Goal: Transaction & Acquisition: Purchase product/service

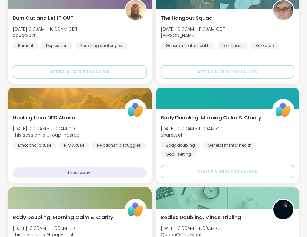
scroll to position [453, 0]
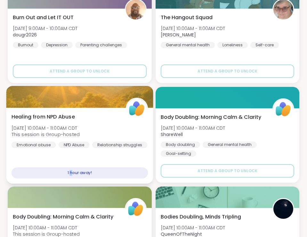
click at [71, 174] on div "1 hour away!" at bounding box center [80, 172] width 136 height 11
click at [104, 172] on div "1 hour away!" at bounding box center [80, 172] width 136 height 11
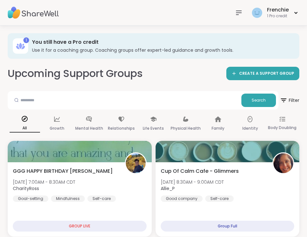
scroll to position [0, 0]
click at [238, 12] on icon at bounding box center [239, 13] width 8 height 8
click at [36, 9] on img at bounding box center [33, 13] width 51 height 22
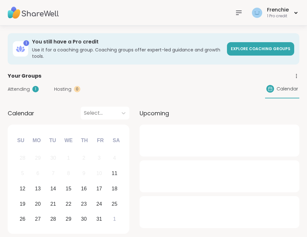
click at [36, 9] on img at bounding box center [33, 13] width 51 height 22
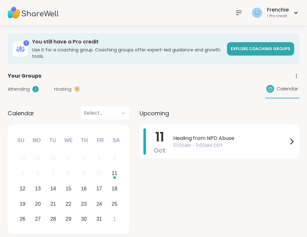
click at [237, 14] on icon at bounding box center [239, 13] width 8 height 8
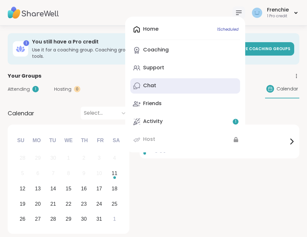
click at [146, 87] on div "Chat" at bounding box center [149, 85] width 13 height 7
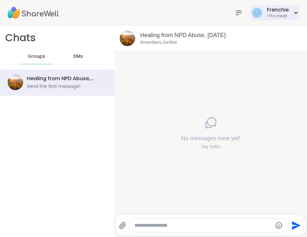
click at [296, 13] on icon at bounding box center [295, 12] width 2 height 1
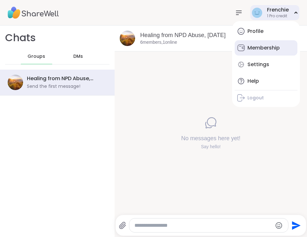
click at [261, 51] on div "Membership" at bounding box center [263, 47] width 32 height 7
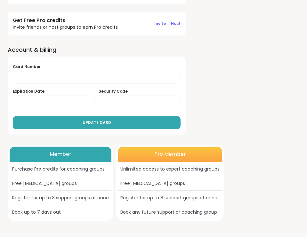
scroll to position [118, 0]
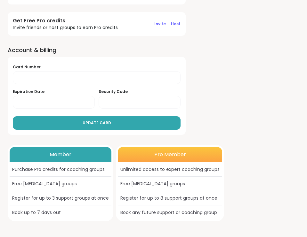
click at [56, 157] on div "Member" at bounding box center [61, 154] width 102 height 15
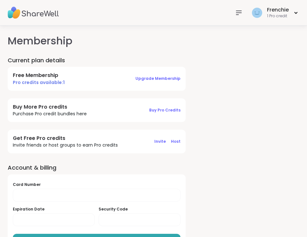
scroll to position [0, 0]
click at [167, 110] on span "Buy Pro Credits" at bounding box center [164, 109] width 31 height 5
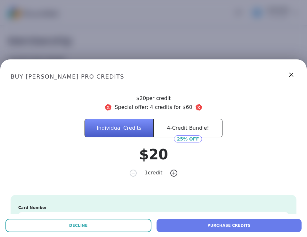
click at [291, 74] on icon at bounding box center [291, 75] width 8 height 8
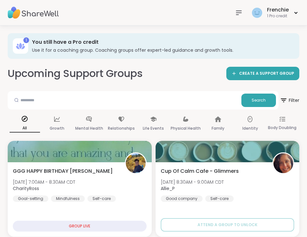
click at [22, 45] on icon at bounding box center [20, 46] width 3 height 6
click at [238, 12] on icon at bounding box center [238, 13] width 5 height 4
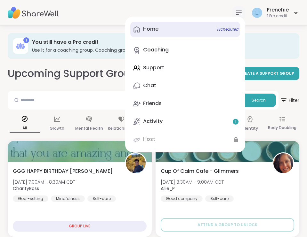
click at [223, 29] on span "1 Scheduled" at bounding box center [227, 29] width 21 height 5
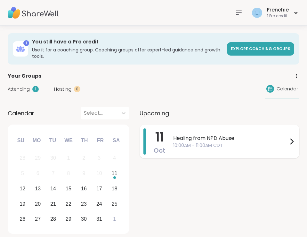
click at [216, 139] on span "Healing from NPD Abuse" at bounding box center [230, 139] width 114 height 8
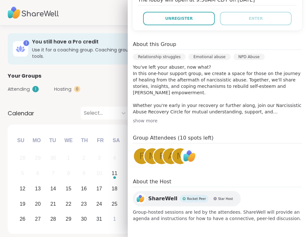
click at [149, 120] on div "show more" at bounding box center [217, 121] width 169 height 6
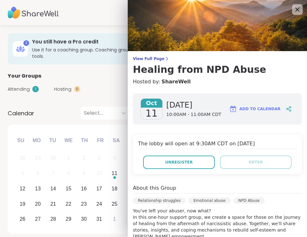
click at [297, 10] on icon at bounding box center [297, 10] width 4 height 4
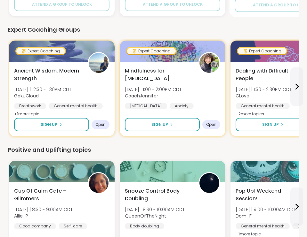
scroll to position [341, 0]
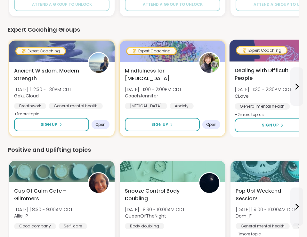
click at [257, 59] on div at bounding box center [283, 51] width 108 height 22
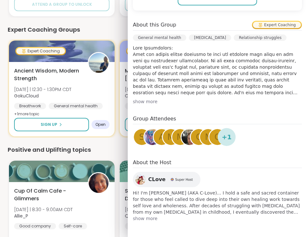
scroll to position [164, 0]
click at [145, 220] on span "show more" at bounding box center [217, 218] width 169 height 6
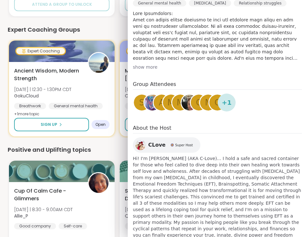
scroll to position [190, 0]
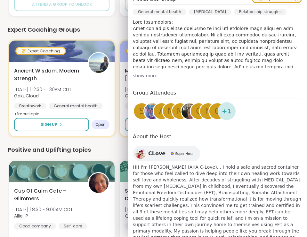
click at [140, 152] on img at bounding box center [140, 154] width 10 height 10
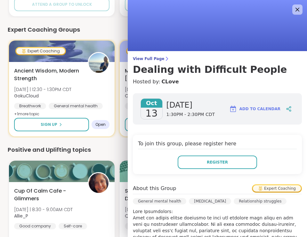
scroll to position [0, 0]
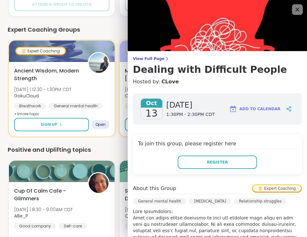
click at [297, 10] on icon at bounding box center [297, 10] width 4 height 4
